Goal: Task Accomplishment & Management: Manage account settings

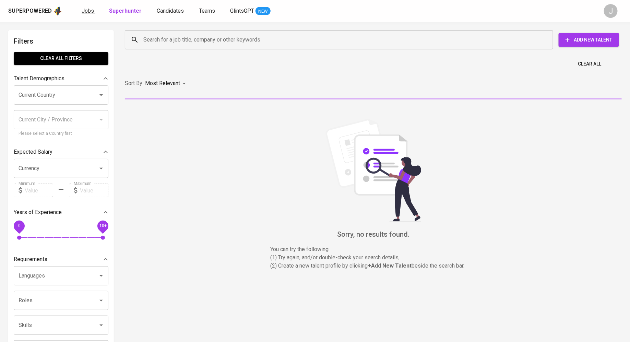
click at [83, 9] on span "Jobs" at bounding box center [88, 11] width 12 height 7
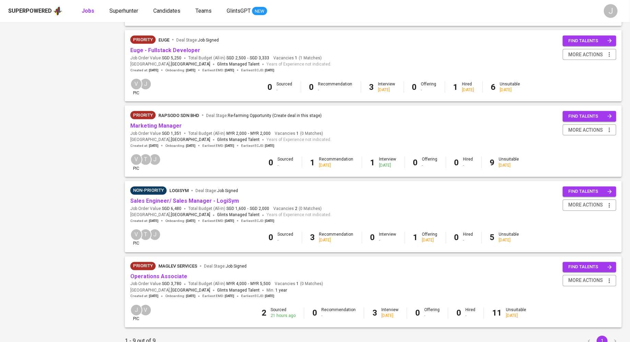
scroll to position [479, 0]
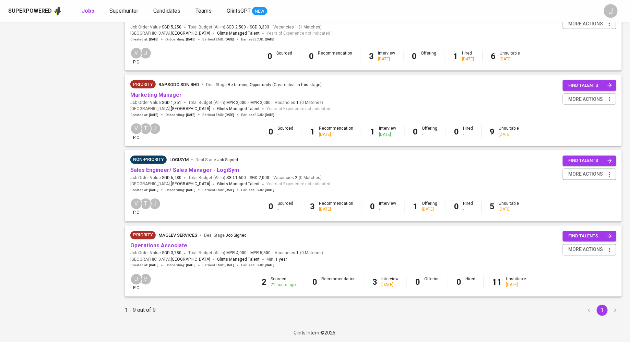
click at [161, 247] on link "Operations Associate" at bounding box center [158, 245] width 57 height 7
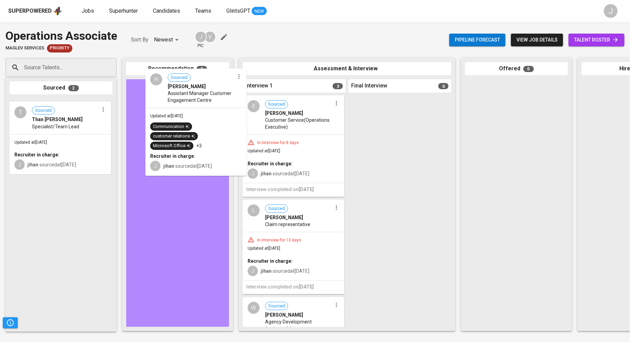
drag, startPoint x: 71, startPoint y: 137, endPoint x: 208, endPoint y: 107, distance: 139.7
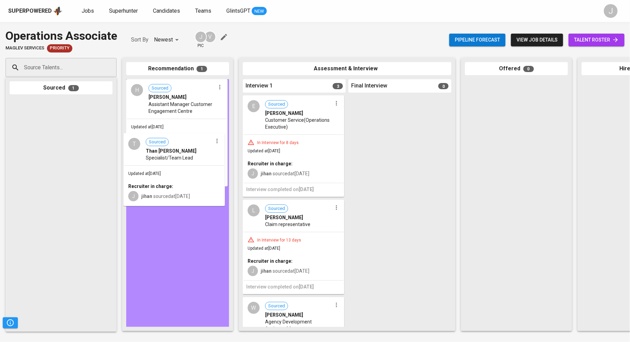
drag, startPoint x: 36, startPoint y: 154, endPoint x: 154, endPoint y: 188, distance: 122.8
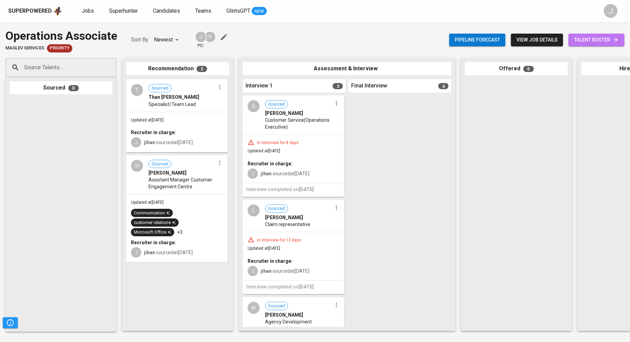
click at [585, 43] on span "talent roster" at bounding box center [596, 40] width 45 height 9
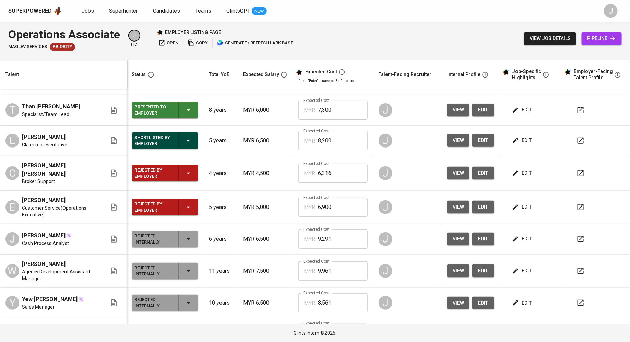
scroll to position [92, 0]
click at [178, 170] on hr "button" at bounding box center [178, 173] width 0 height 16
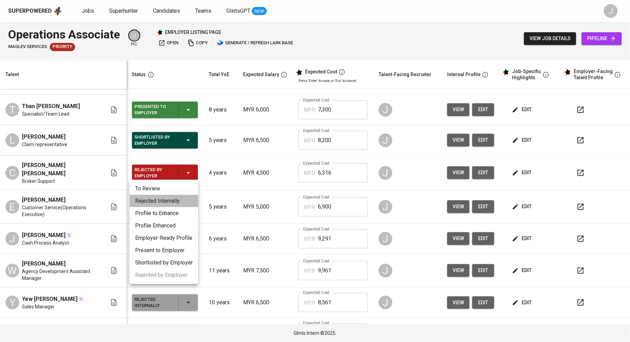
click at [170, 202] on li "Rejected Internally" at bounding box center [164, 201] width 69 height 12
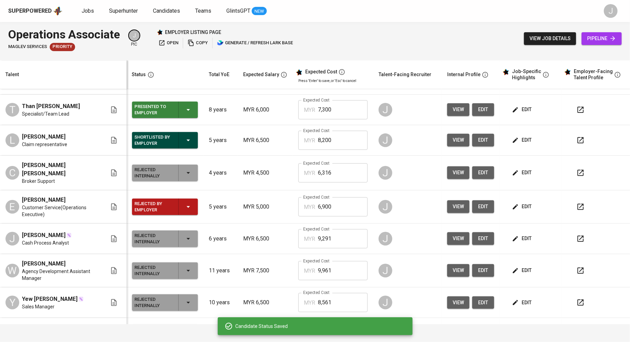
click at [166, 201] on div "Rejected by Employer" at bounding box center [154, 206] width 38 height 15
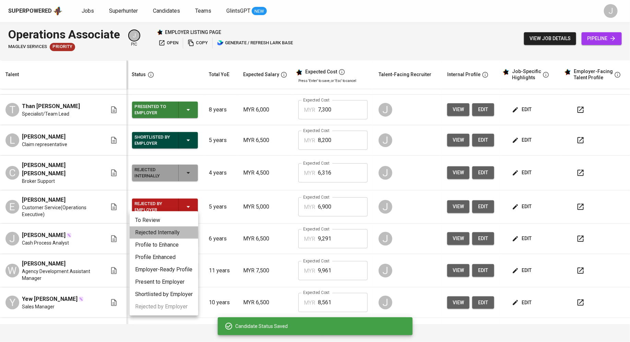
click at [178, 229] on li "Rejected Internally" at bounding box center [164, 232] width 69 height 12
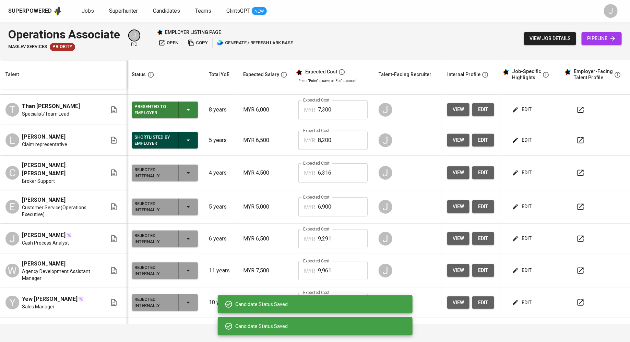
scroll to position [0, 0]
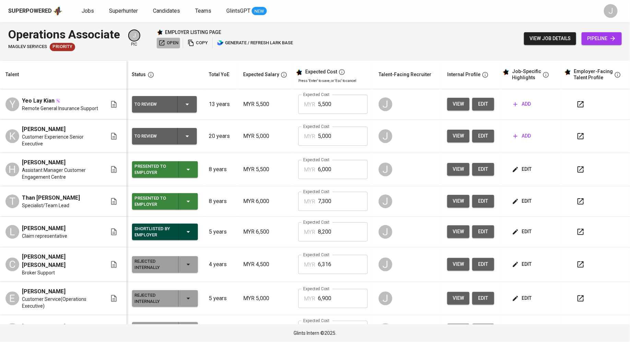
click at [167, 46] on span "open" at bounding box center [168, 43] width 20 height 8
click at [452, 168] on span "view" at bounding box center [457, 169] width 11 height 9
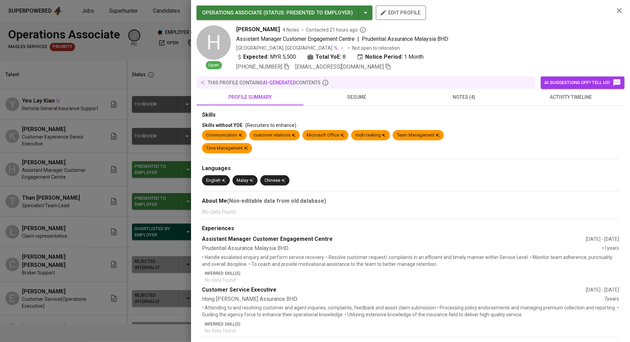
click at [342, 96] on span "resume" at bounding box center [356, 97] width 99 height 9
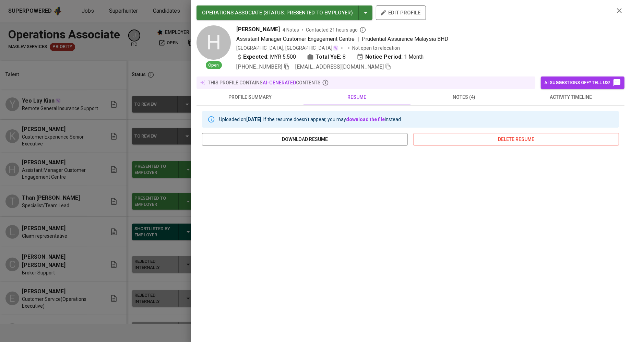
click at [47, 172] on div at bounding box center [315, 171] width 630 height 342
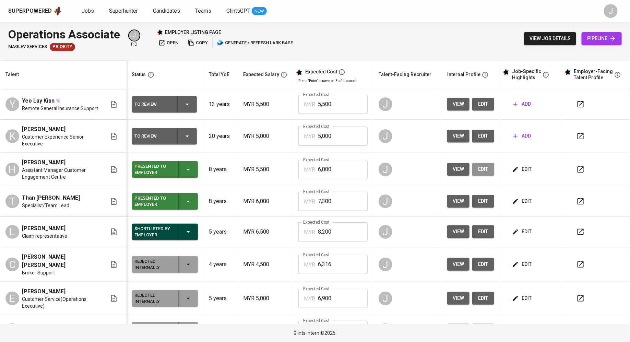
click at [483, 169] on button "edit" at bounding box center [483, 169] width 22 height 13
click at [458, 200] on button "view" at bounding box center [458, 201] width 22 height 13
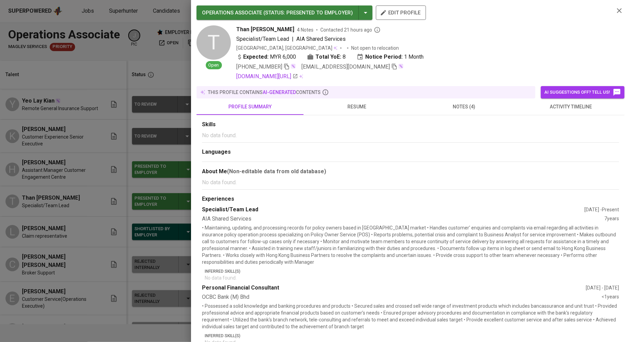
click at [158, 120] on div at bounding box center [315, 171] width 630 height 342
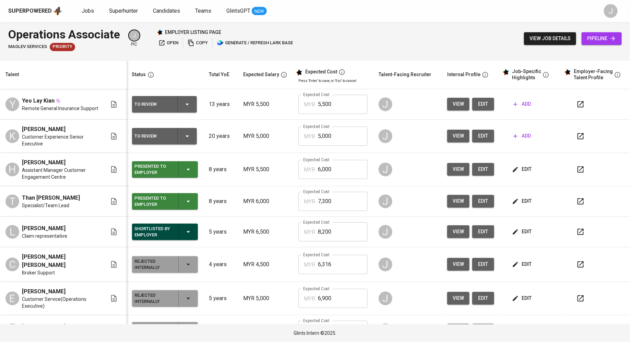
click at [479, 203] on span "edit" at bounding box center [482, 201] width 11 height 9
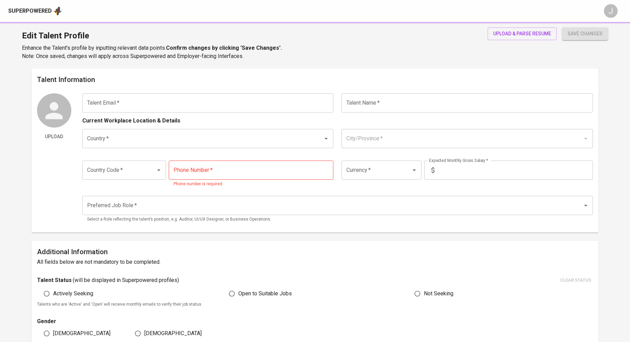
type input "[EMAIL_ADDRESS][DOMAIN_NAME]"
type input "[PERSON_NAME]"
type input "[GEOGRAPHIC_DATA]"
type input "+60"
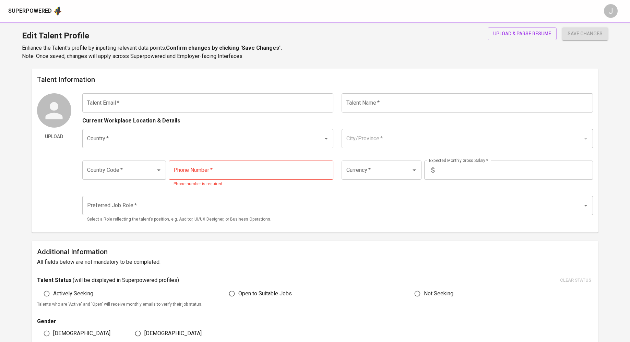
type input "12-784-1251"
type input "MYR"
type input "5,500"
type input "Operations Assistant"
radio input "true"
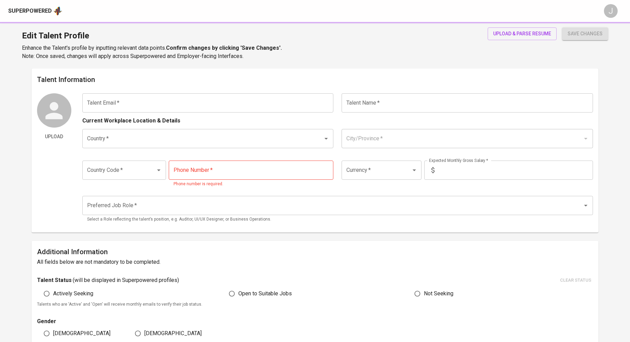
type input "8"
type input "1 Month"
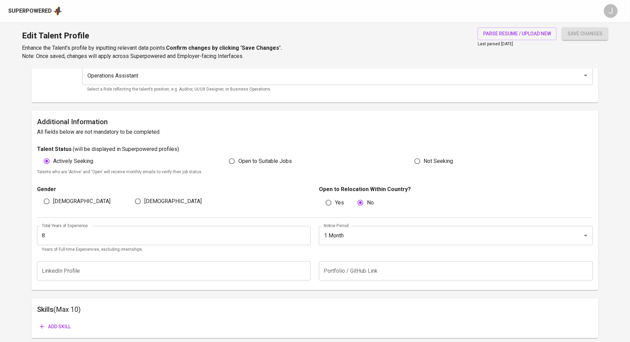
scroll to position [123, 0]
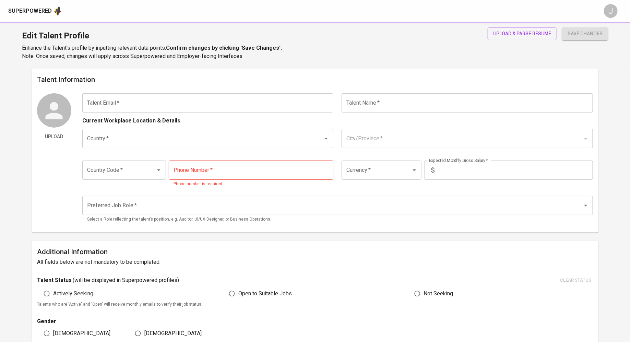
type input "chiyuen1120@hotmail.com"
type input "Than Chi Yuen"
type input "[GEOGRAPHIC_DATA]"
type input "Kuala Lumpur"
type input "+60"
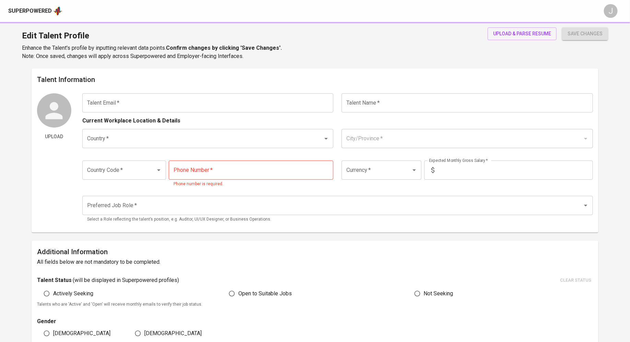
type input "17-945-7975"
type input "MYR"
type input "6,000"
type input "Operations Assistant"
radio input "true"
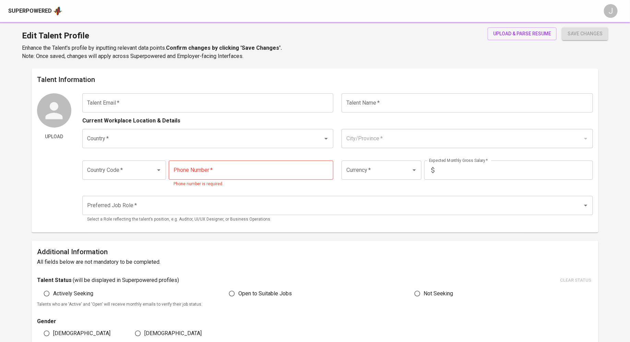
type input "8"
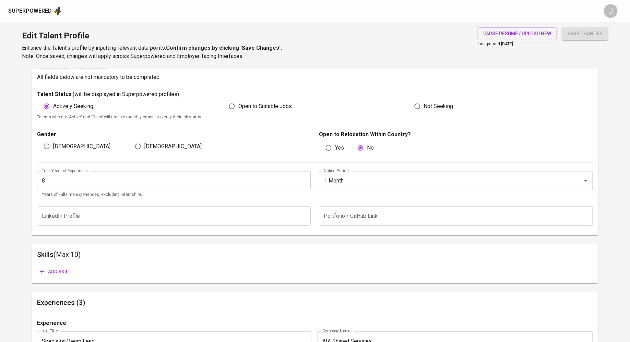
scroll to position [226, 0]
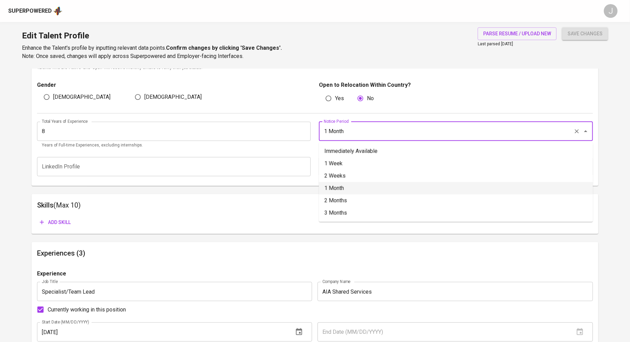
click at [401, 129] on input "1 Month" at bounding box center [446, 131] width 249 height 13
click at [369, 151] on li "Immediately Available" at bounding box center [456, 151] width 274 height 12
type input "Immediately Available"
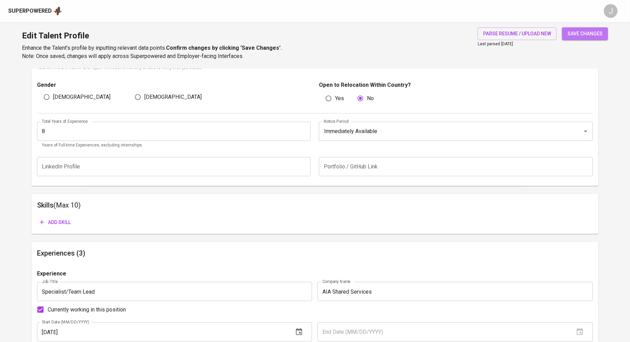
click at [575, 33] on span "save changes" at bounding box center [584, 33] width 35 height 9
